Goal: Navigation & Orientation: Find specific page/section

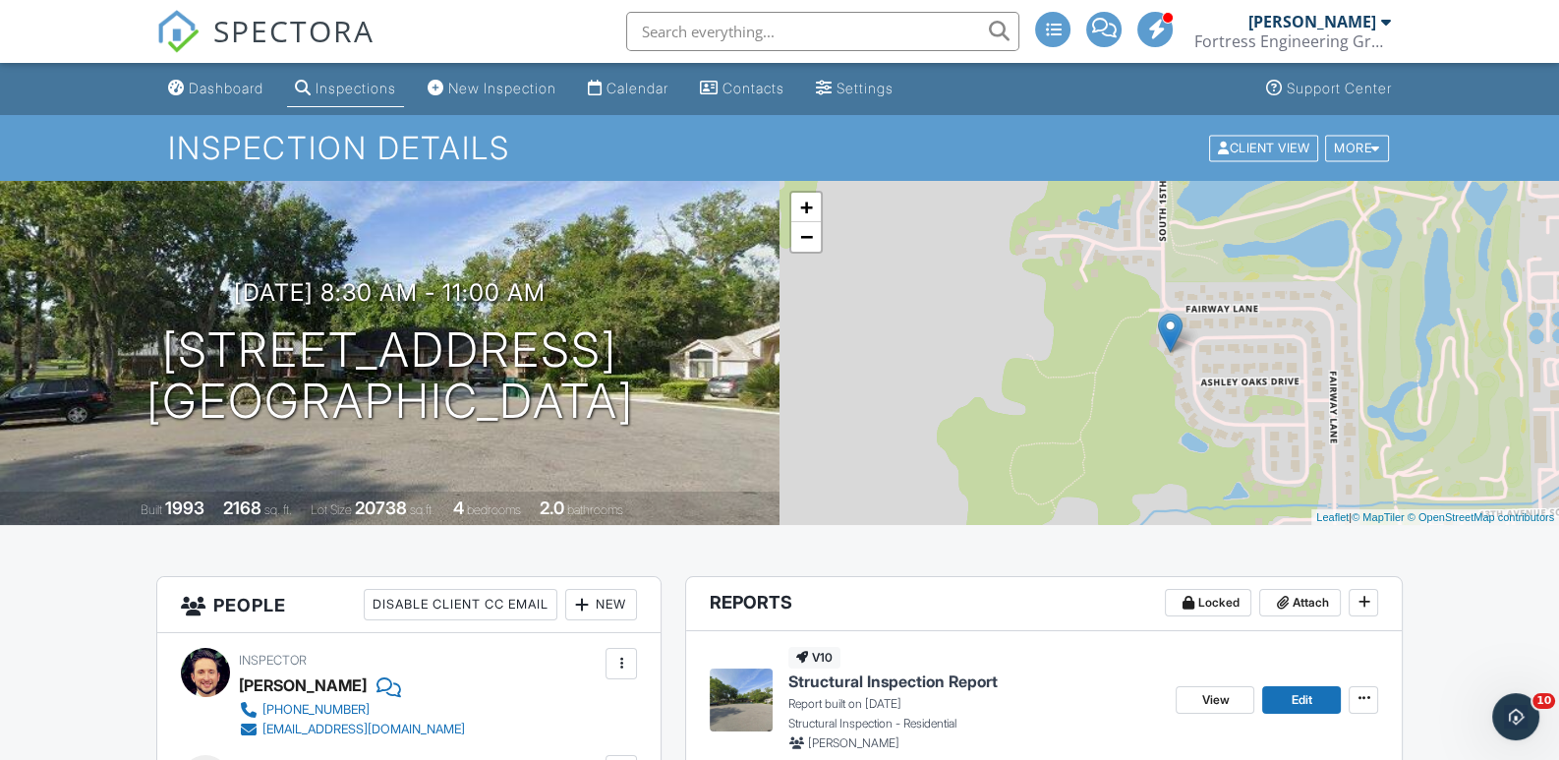
click at [691, 34] on input "text" at bounding box center [822, 31] width 393 height 39
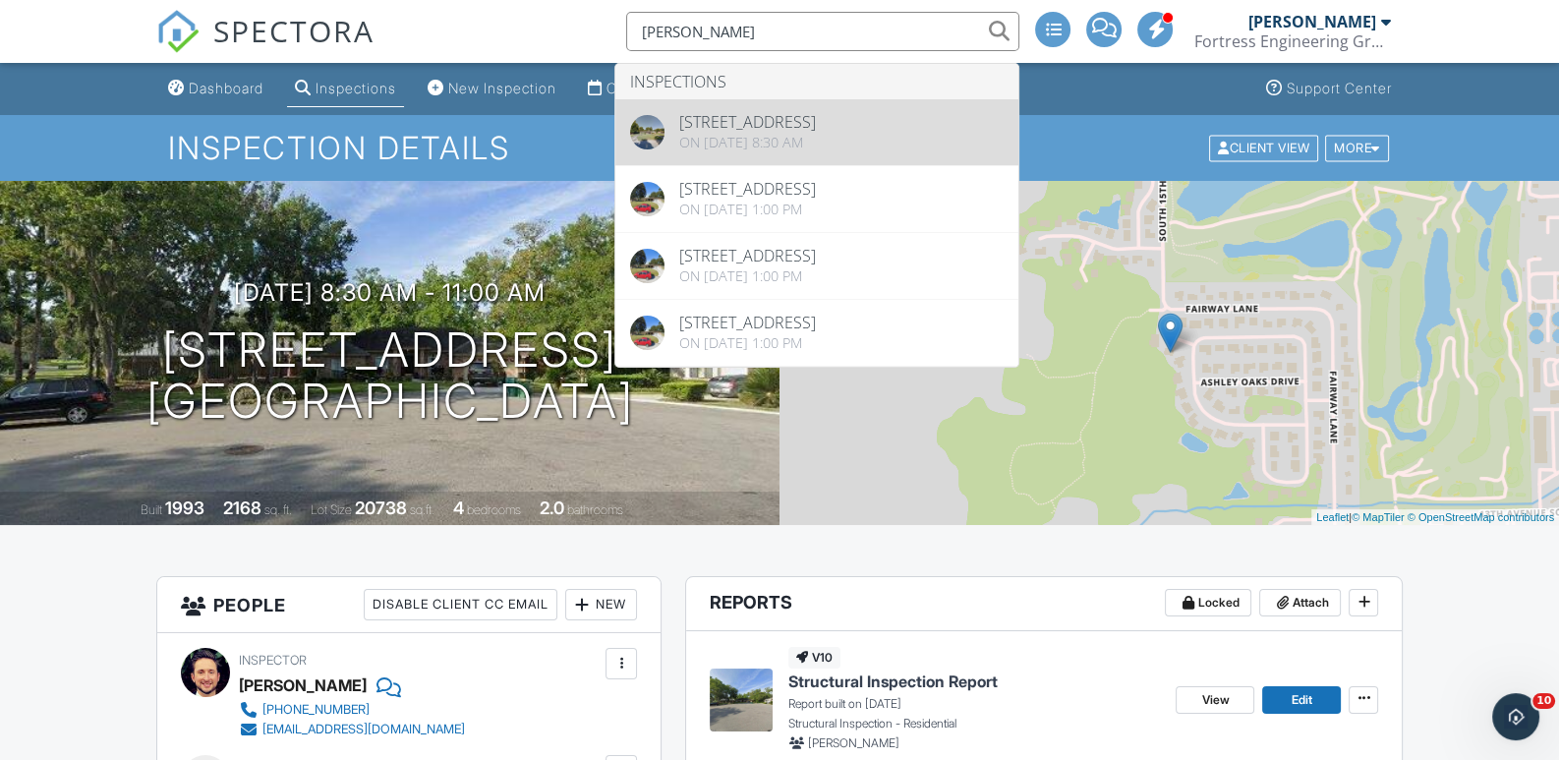
type input "smull"
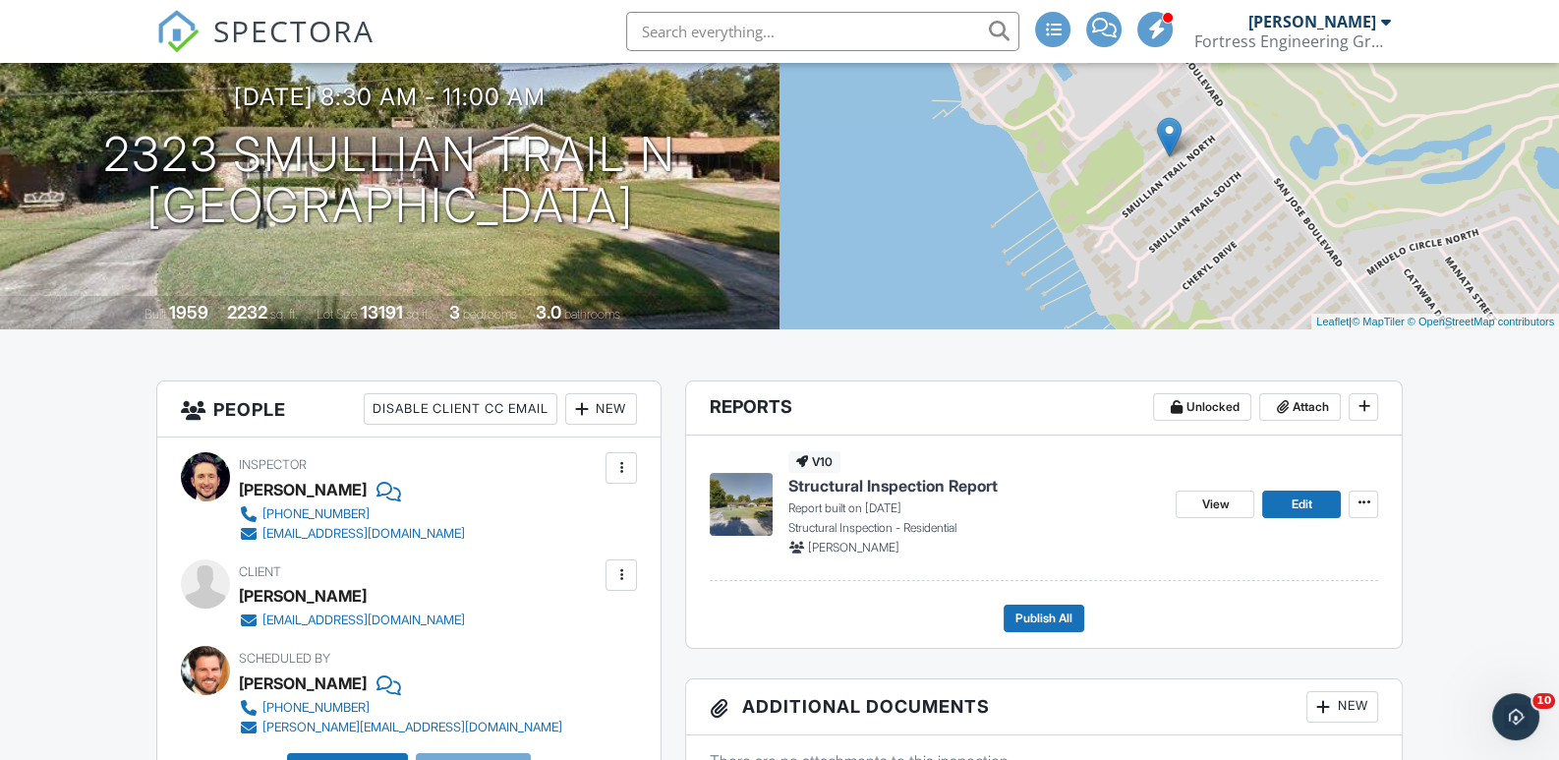
click at [821, 32] on input "text" at bounding box center [822, 31] width 393 height 39
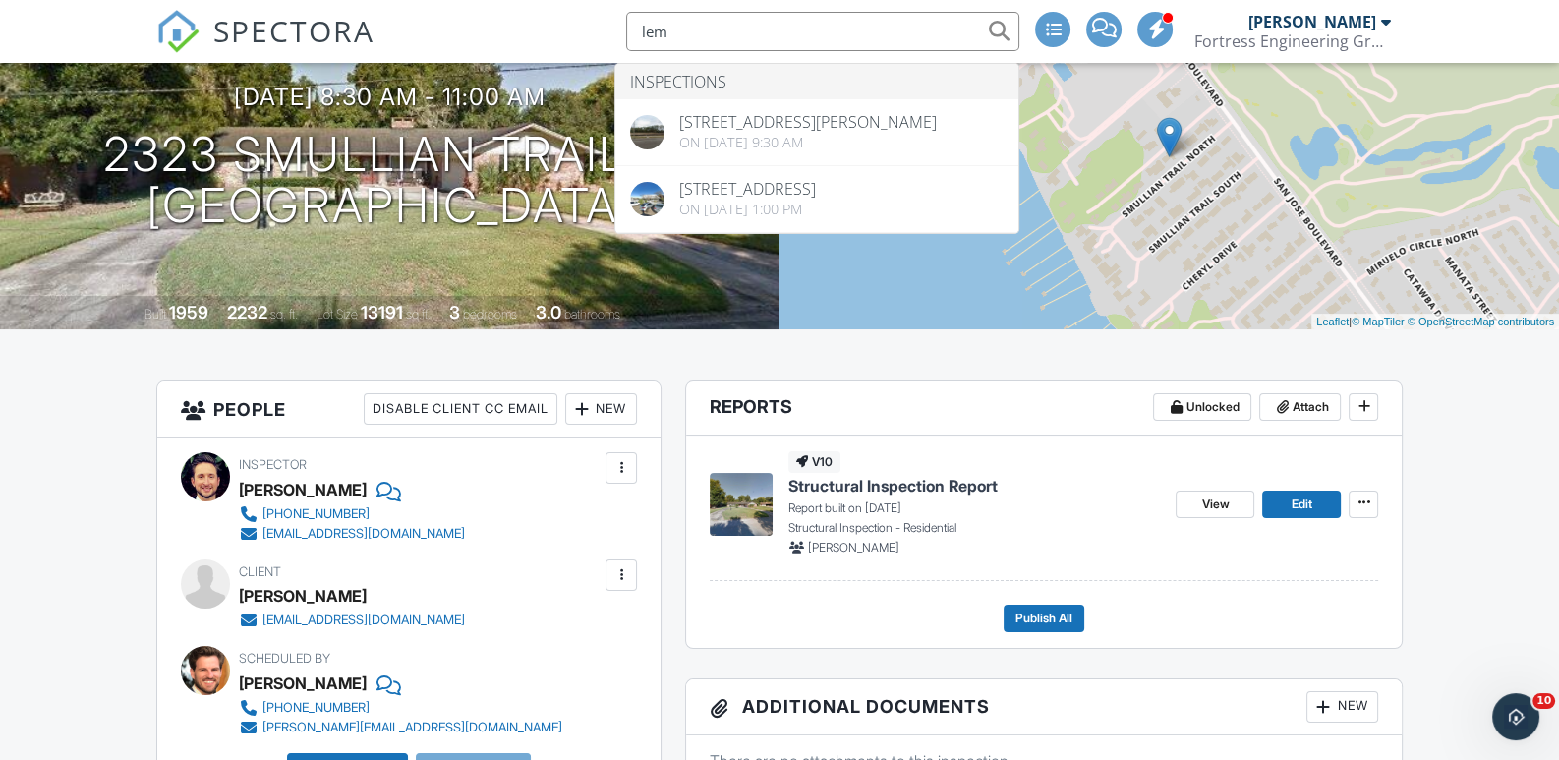
type input "lem"
click at [537, 31] on div "SPECTORA lem Inspections [STREET_ADDRESS][PERSON_NAME] On [DATE] 9:30 am [STREE…" at bounding box center [779, 31] width 1247 height 63
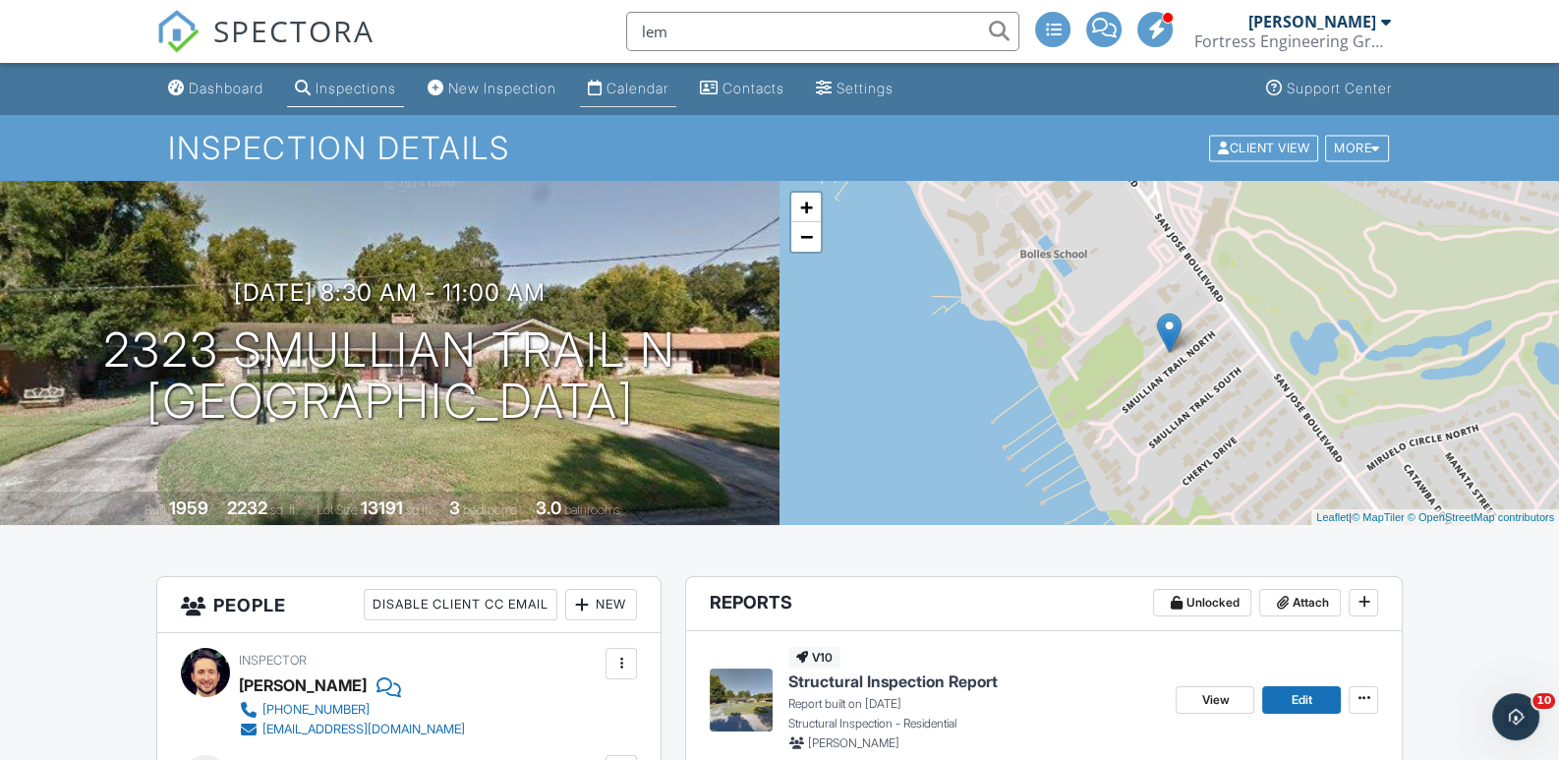
click at [654, 88] on div "Calendar" at bounding box center [637, 88] width 62 height 17
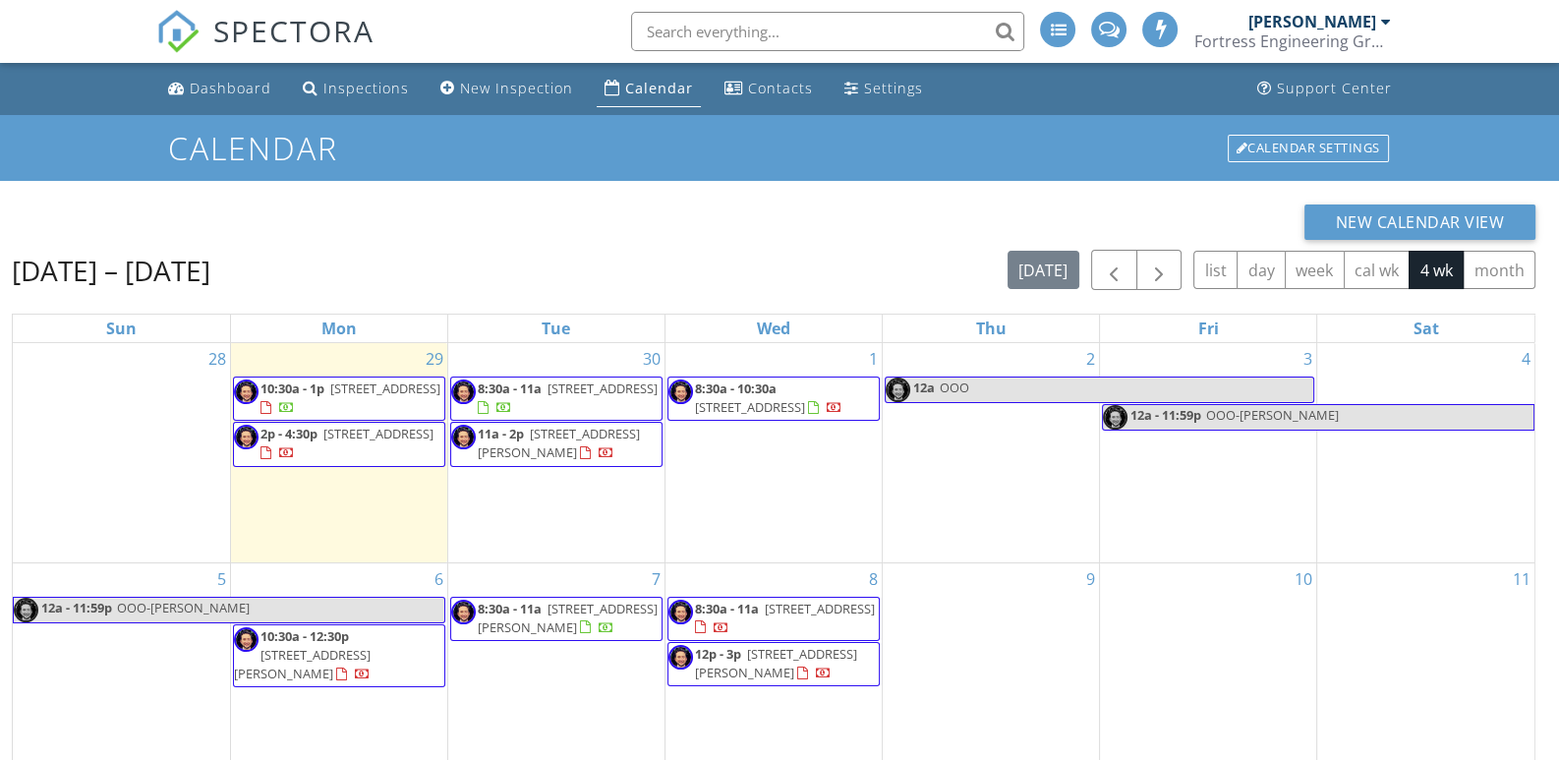
click at [909, 222] on div "New Calendar View" at bounding box center [773, 221] width 1523 height 35
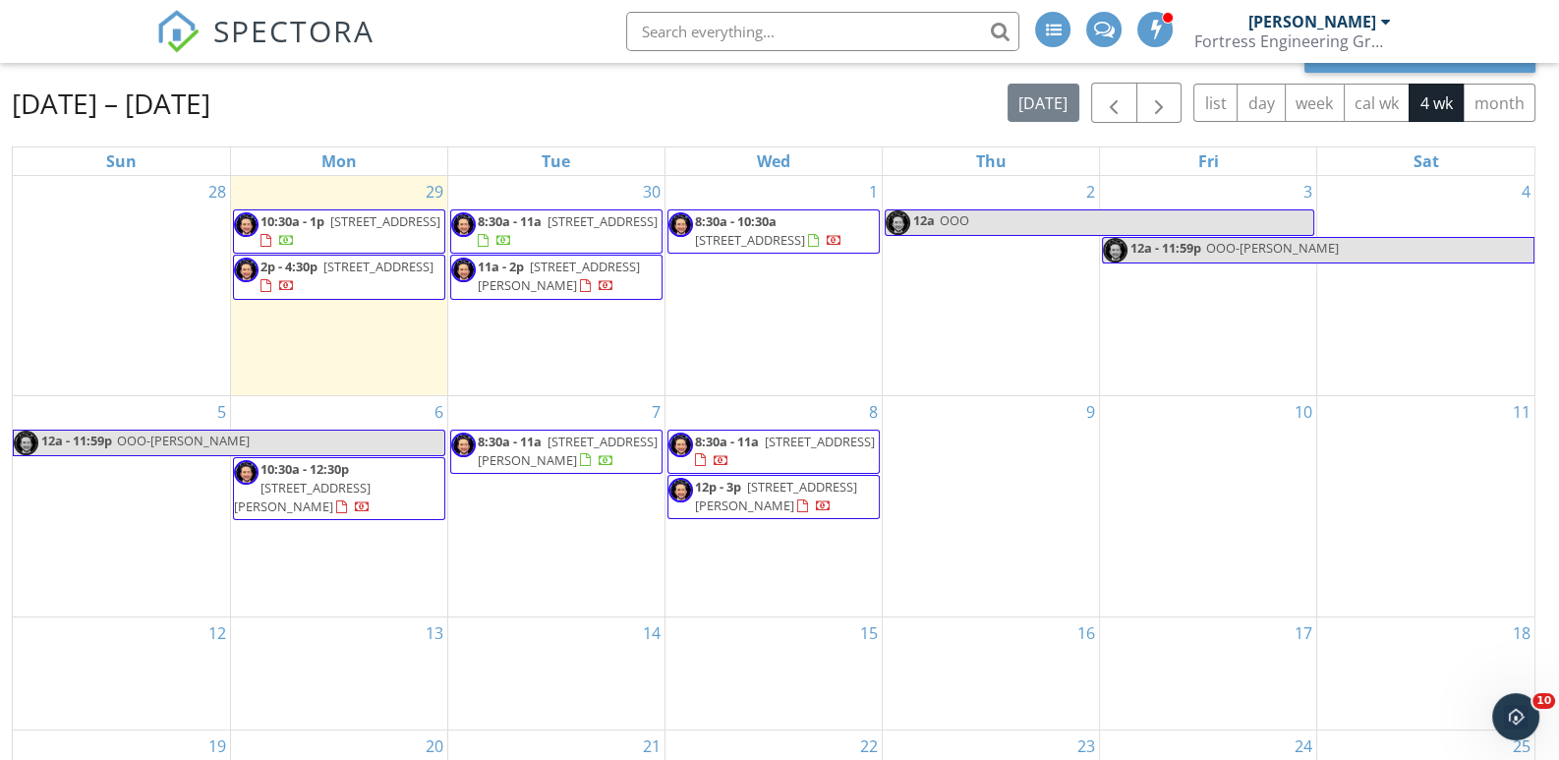
scroll to position [196, 0]
